Goal: Task Accomplishment & Management: Manage account settings

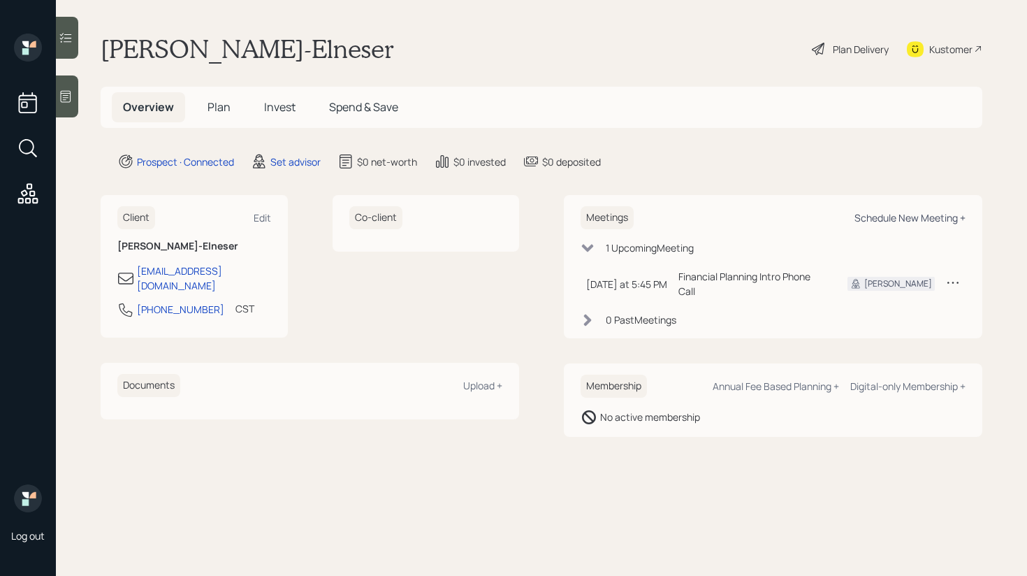
click at [887, 216] on div "Schedule New Meeting +" at bounding box center [910, 217] width 111 height 13
select select "round-[PERSON_NAME]"
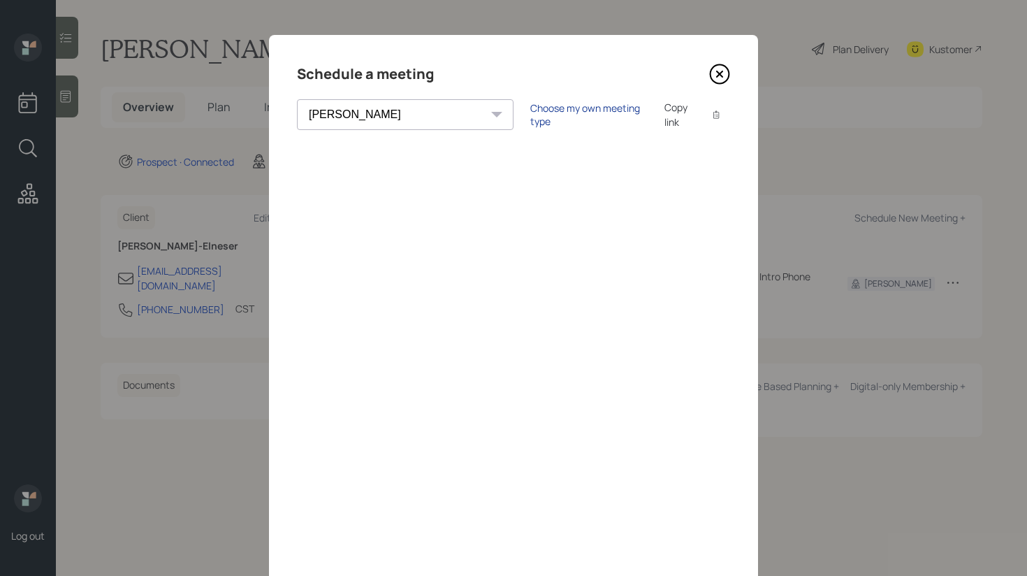
click at [530, 117] on div "Choose my own meeting type" at bounding box center [588, 114] width 117 height 27
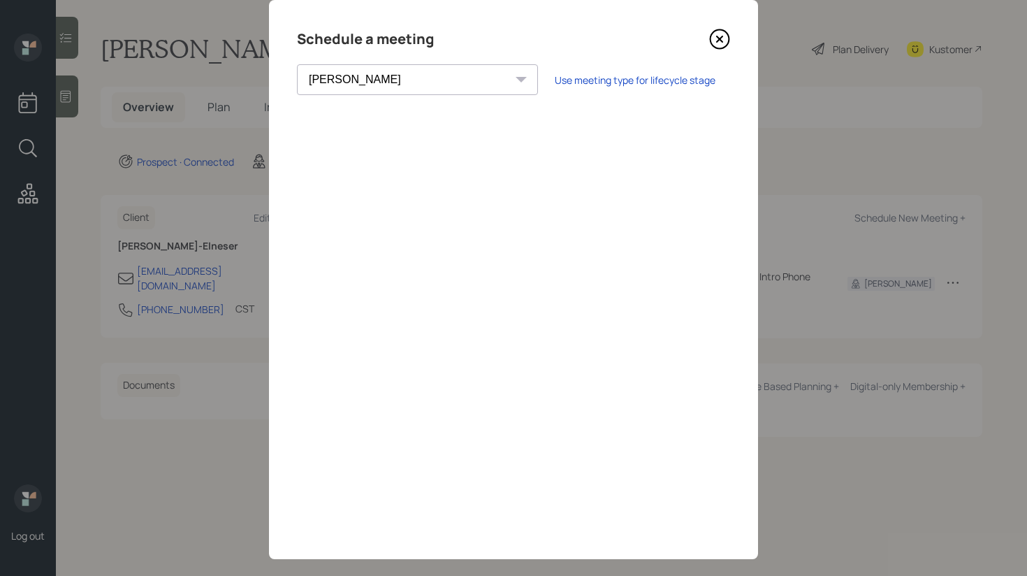
scroll to position [53, 0]
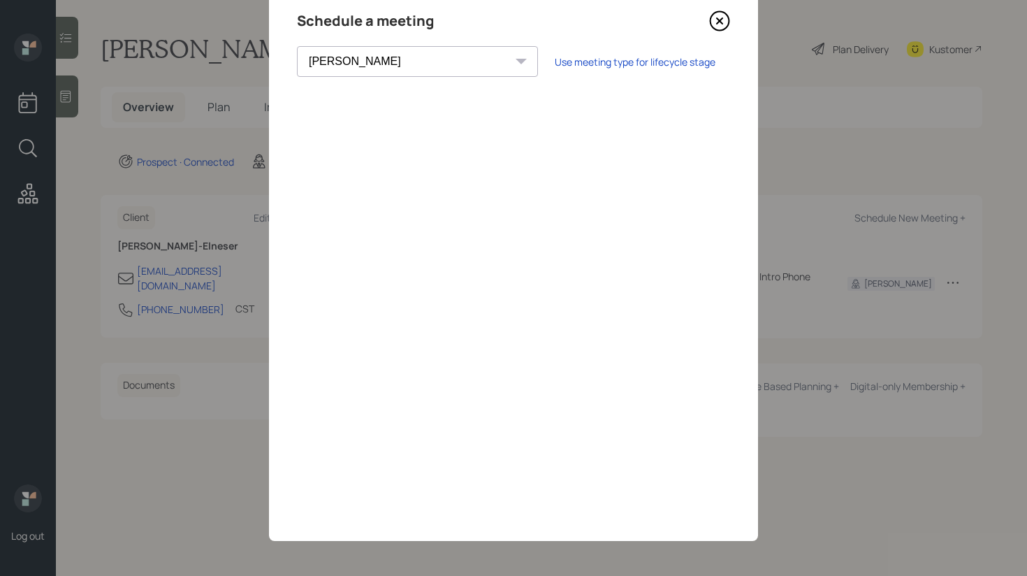
click at [702, 21] on div "Schedule a meeting" at bounding box center [513, 21] width 433 height 22
click at [725, 20] on icon at bounding box center [719, 20] width 21 height 21
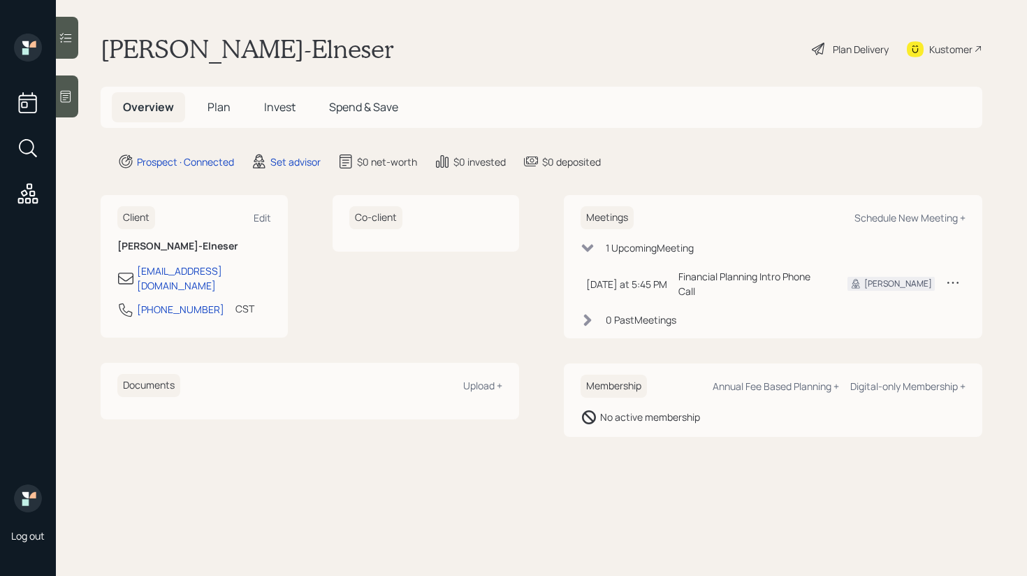
click at [64, 95] on icon at bounding box center [66, 97] width 10 height 12
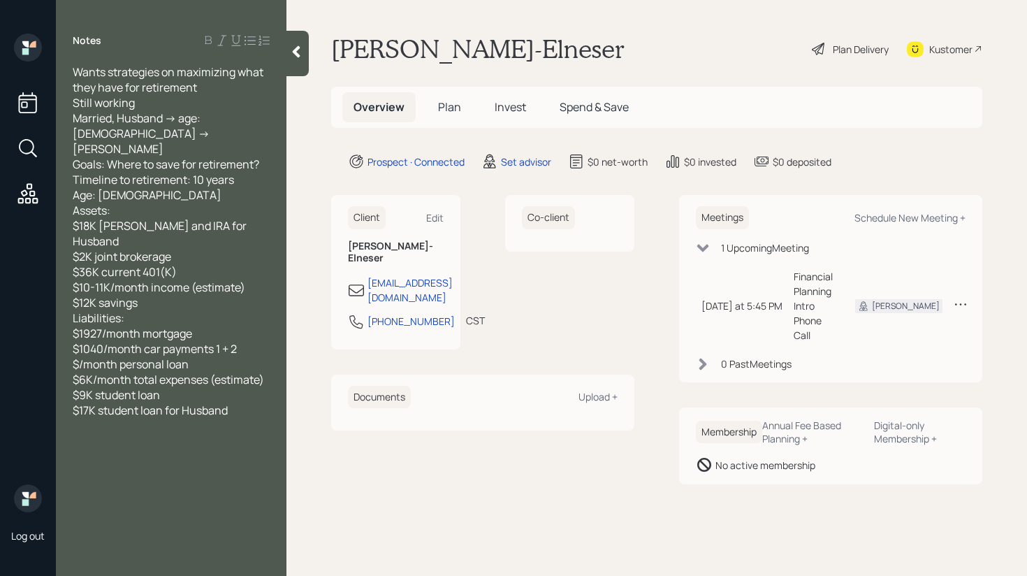
click at [308, 62] on div at bounding box center [297, 53] width 22 height 45
